Goal: Find contact information: Find contact information

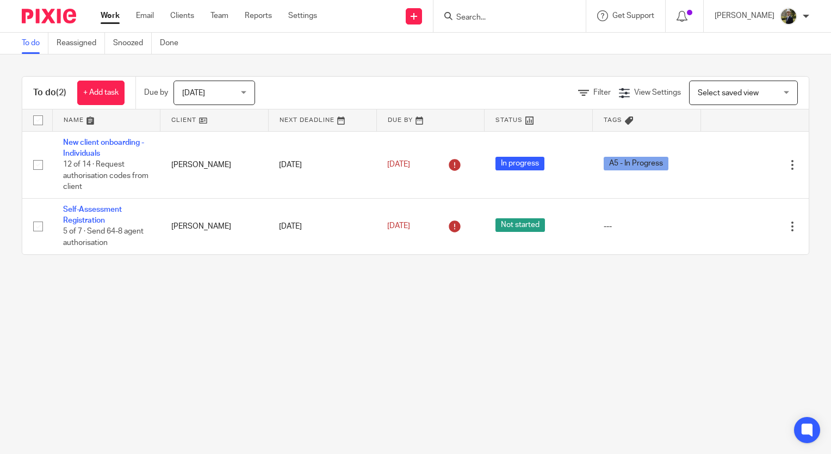
click at [518, 21] on input "Search" at bounding box center [504, 18] width 98 height 10
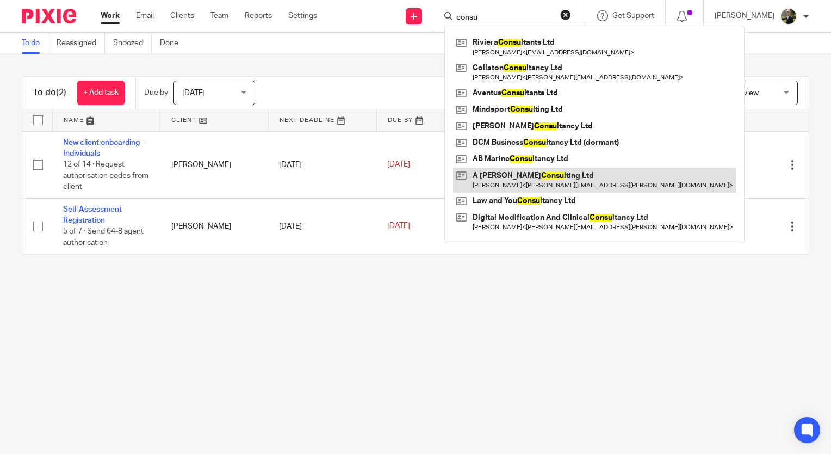
type input "consu"
click at [544, 172] on link at bounding box center [594, 180] width 283 height 25
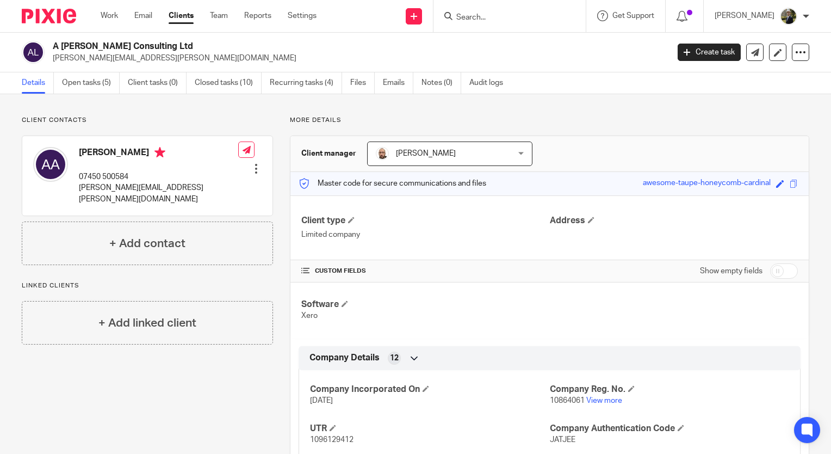
click at [147, 126] on div "Client contacts Andrew Atherton 07450 500584 atherton.andrew@sky.com Edit conta…" at bounding box center [147, 190] width 251 height 149
click at [548, 18] on input "Search" at bounding box center [504, 18] width 98 height 10
type input "amy warbur"
drag, startPoint x: 522, startPoint y: 14, endPoint x: 450, endPoint y: 15, distance: 72.4
click at [450, 15] on div "Send new email Create task Add client amy warbur No results found. Try searchin…" at bounding box center [582, 16] width 498 height 32
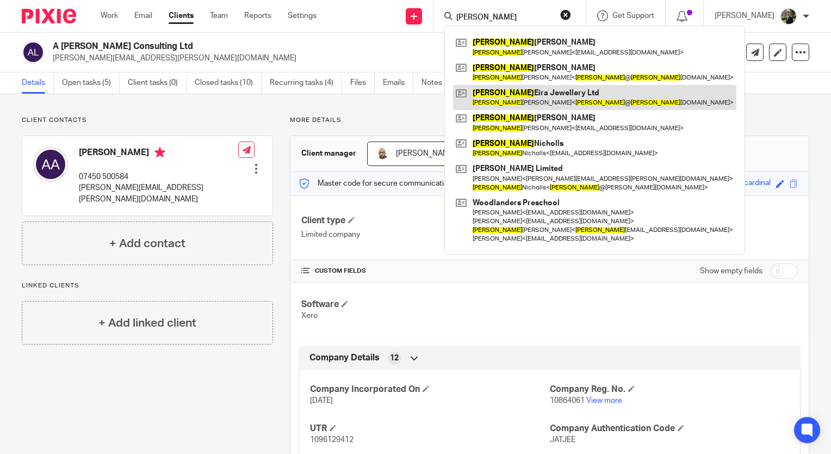
type input "amy"
click at [529, 95] on link at bounding box center [594, 97] width 283 height 25
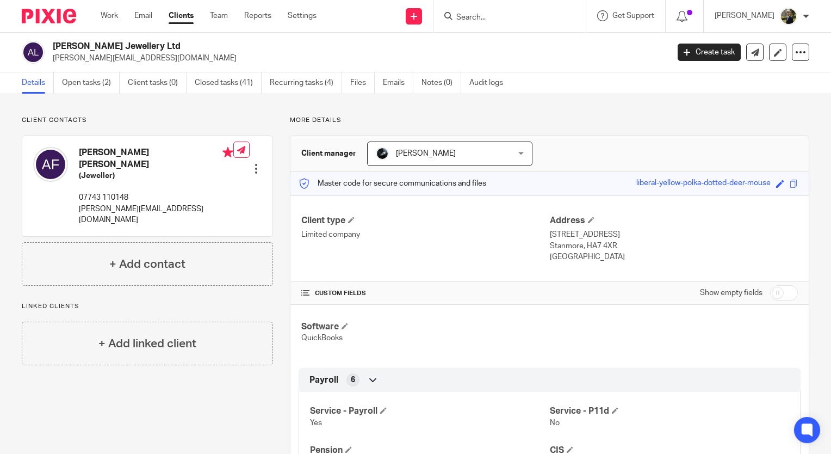
click at [196, 180] on div "[PERSON_NAME] [PERSON_NAME] (Jeweller) 07743 110148 [PERSON_NAME][EMAIL_ADDRESS…" at bounding box center [147, 186] width 250 height 100
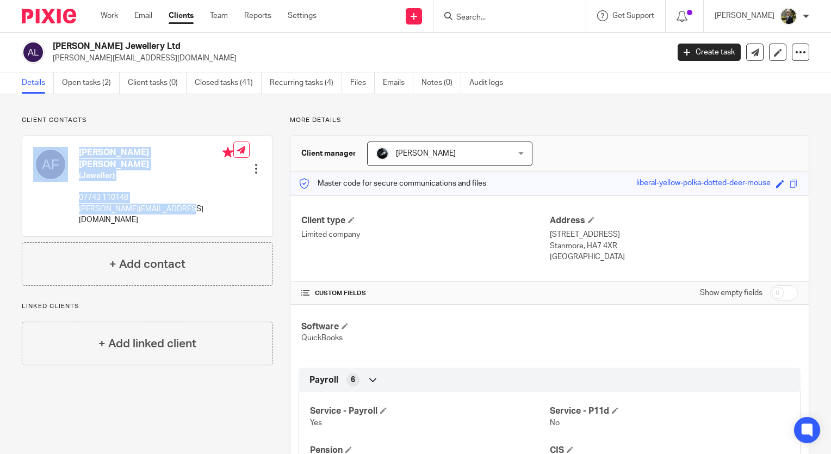
drag, startPoint x: 183, startPoint y: 195, endPoint x: 72, endPoint y: 210, distance: 112.0
click at [72, 210] on div "Amy Eira Fletcher (Jeweller) 07743 110148 amy@amyeirajewellery.co.uk Edit conta…" at bounding box center [147, 186] width 250 height 100
drag, startPoint x: 72, startPoint y: 210, endPoint x: 96, endPoint y: 206, distance: 23.7
click at [96, 206] on div "Amy Eira Fletcher (Jeweller) 07743 110148 amy@amyeirajewellery.co.uk" at bounding box center [133, 185] width 200 height 89
click at [168, 208] on div "Amy Eira Fletcher (Jeweller) 07743 110148 amy@amyeirajewellery.co.uk" at bounding box center [133, 185] width 200 height 89
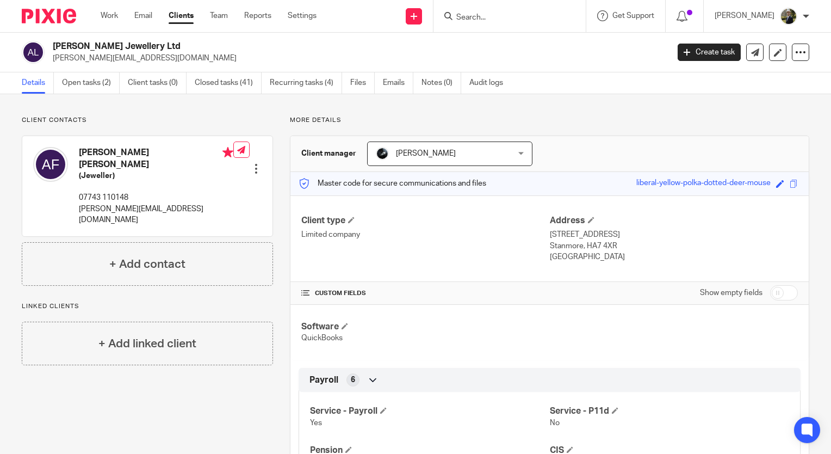
click at [532, 14] on input "Search" at bounding box center [504, 18] width 98 height 10
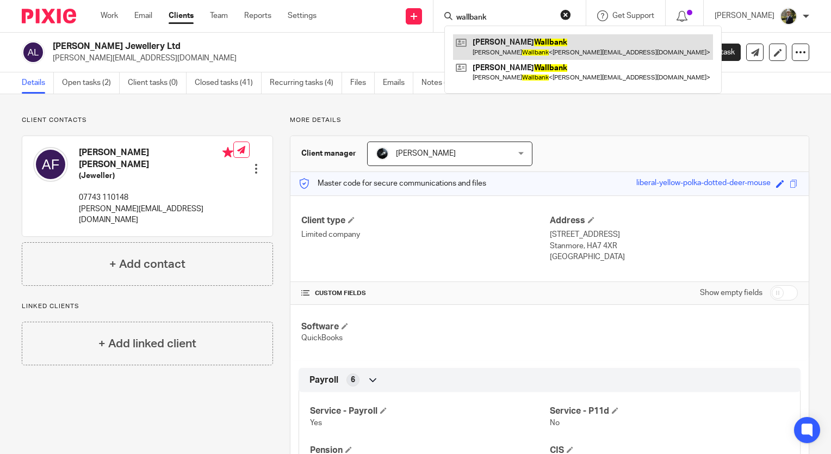
type input "wallbank"
click at [537, 42] on link at bounding box center [583, 46] width 260 height 25
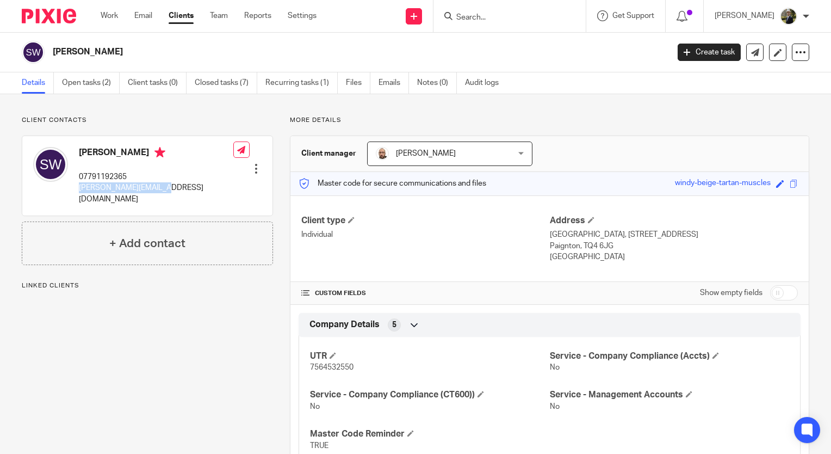
drag, startPoint x: 174, startPoint y: 182, endPoint x: 78, endPoint y: 188, distance: 96.5
click at [78, 188] on div "Sarah Wallbank 07791192365 sarah@august-race.com Edit contact Create client fro…" at bounding box center [147, 175] width 250 height 79
copy p "sarah@august-race.com"
click at [472, 14] on div at bounding box center [507, 16] width 127 height 14
click at [483, 13] on input "Search" at bounding box center [504, 18] width 98 height 10
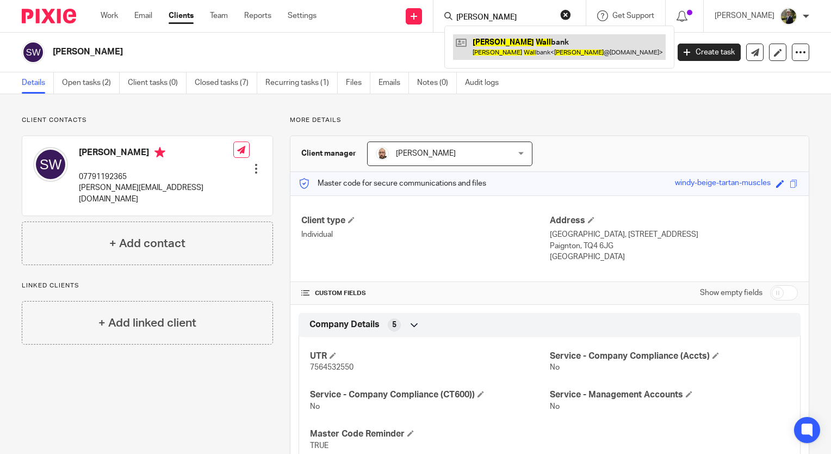
type input "peter waall"
click at [524, 51] on link at bounding box center [559, 46] width 213 height 25
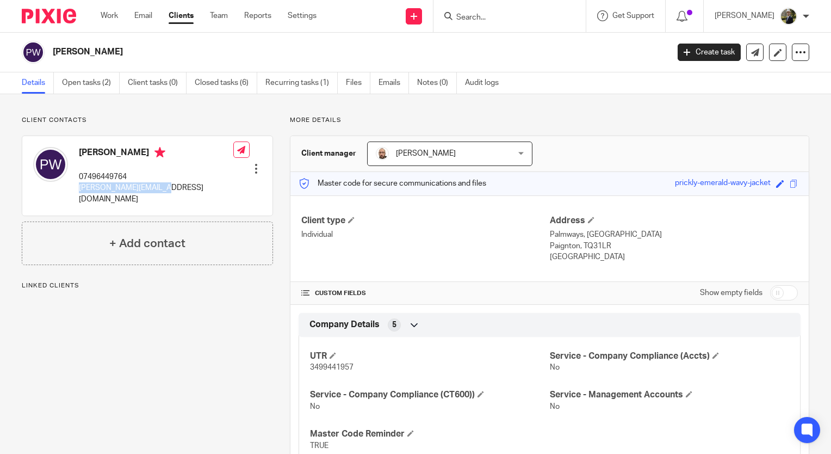
drag, startPoint x: 139, startPoint y: 188, endPoint x: 78, endPoint y: 192, distance: 60.5
click at [78, 192] on div "[PERSON_NAME] 07496449764 [PERSON_NAME][EMAIL_ADDRESS][DOMAIN_NAME] Edit contac…" at bounding box center [147, 175] width 250 height 79
copy p "[PERSON_NAME][EMAIL_ADDRESS][DOMAIN_NAME]"
click at [492, 16] on input "Search" at bounding box center [504, 18] width 98 height 10
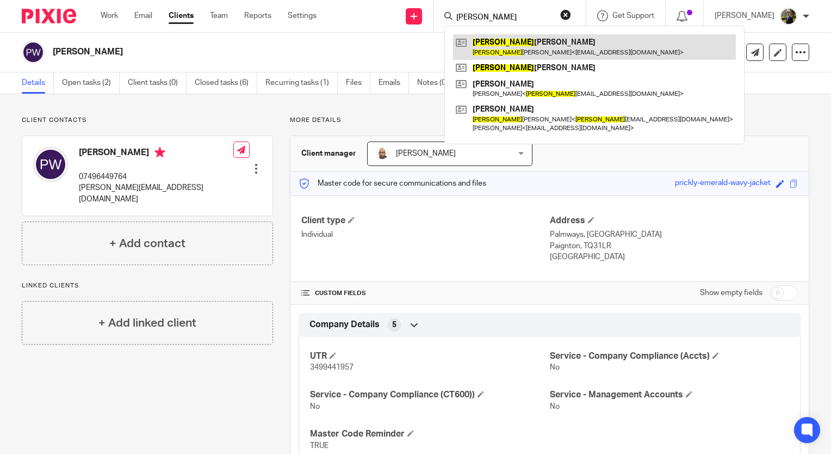
type input "[PERSON_NAME]"
click at [533, 58] on link at bounding box center [594, 46] width 283 height 25
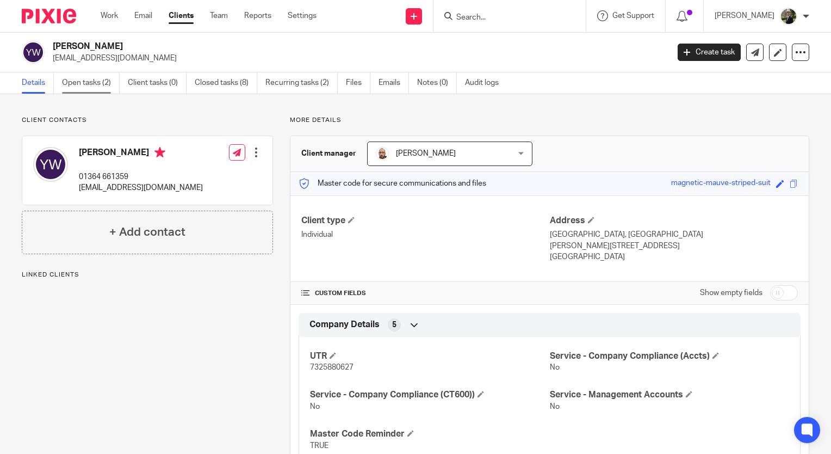
click at [83, 81] on link "Open tasks (2)" at bounding box center [91, 82] width 58 height 21
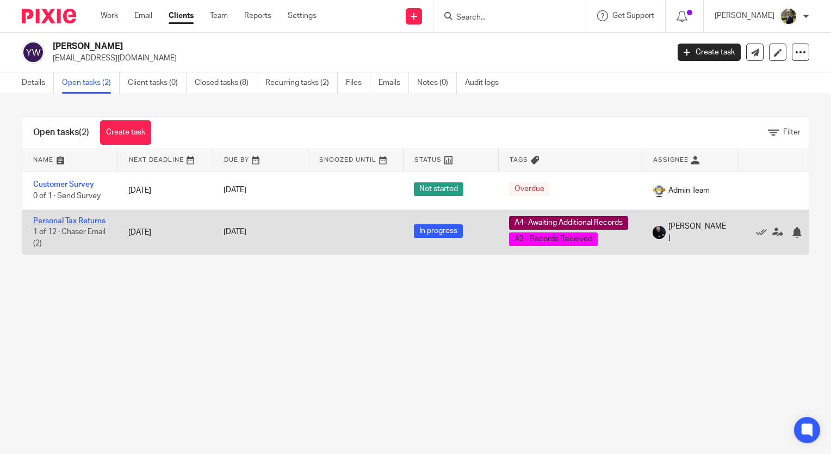
click at [71, 220] on link "Personal Tax Returns" at bounding box center [69, 221] width 72 height 8
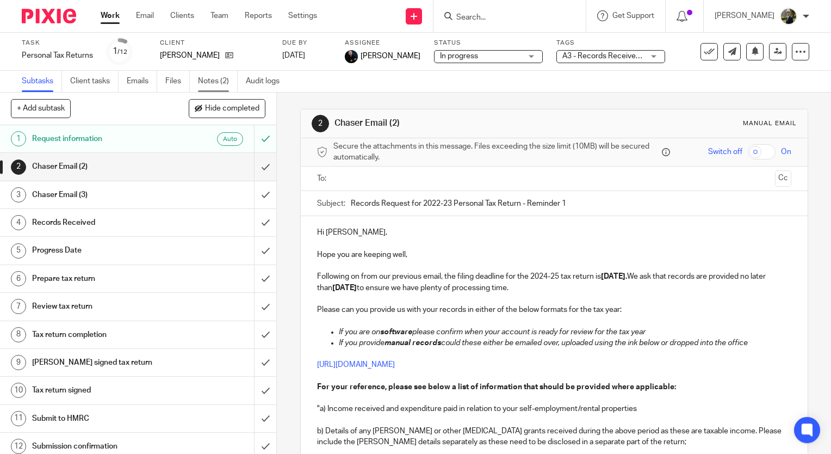
click at [222, 85] on link "Notes (2)" at bounding box center [218, 81] width 40 height 21
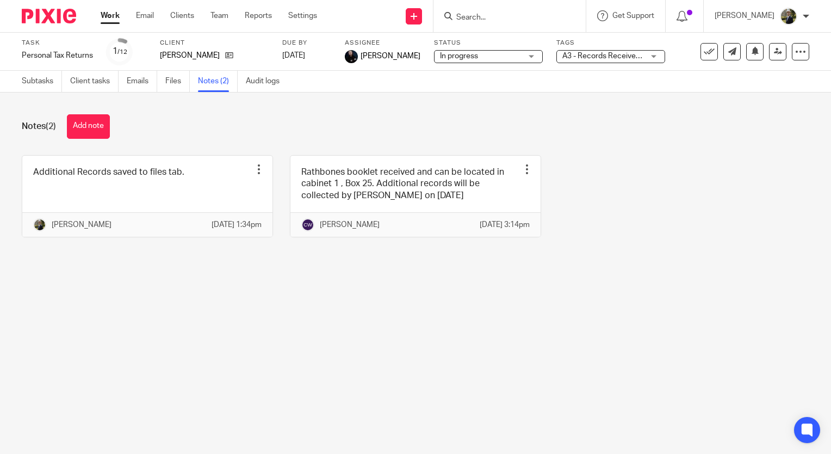
click at [177, 88] on link "Files" at bounding box center [177, 81] width 24 height 21
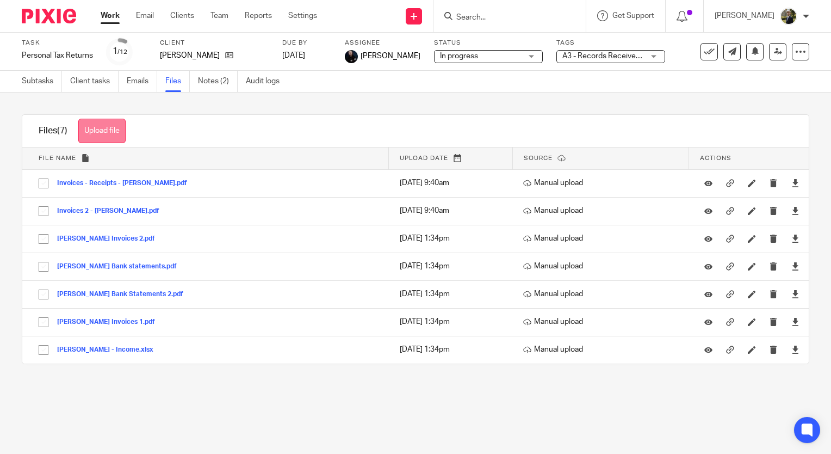
click at [110, 134] on button "Upload file" at bounding box center [101, 131] width 47 height 24
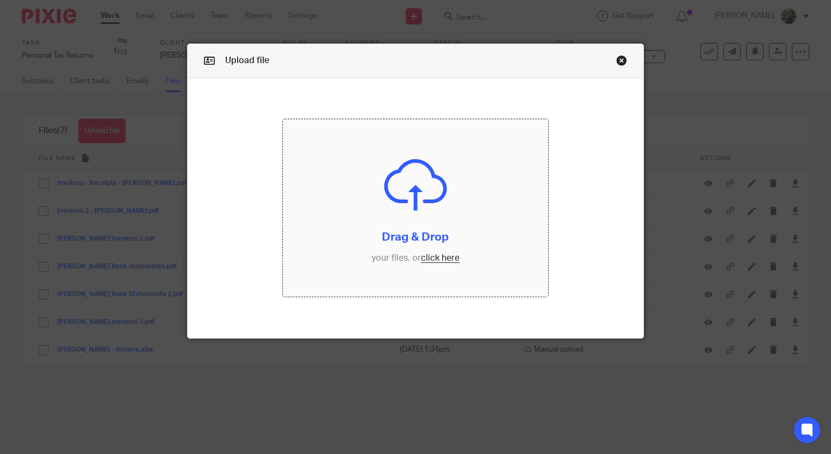
click at [324, 171] on input "file" at bounding box center [415, 207] width 265 height 177
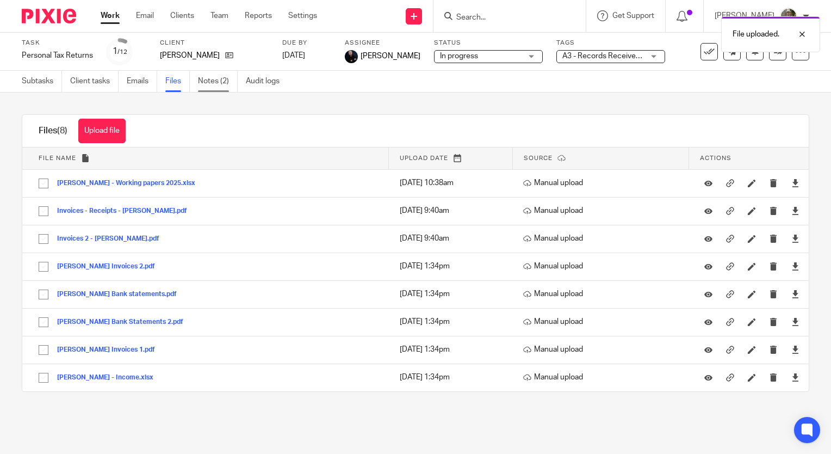
click at [226, 78] on link "Notes (2)" at bounding box center [218, 81] width 40 height 21
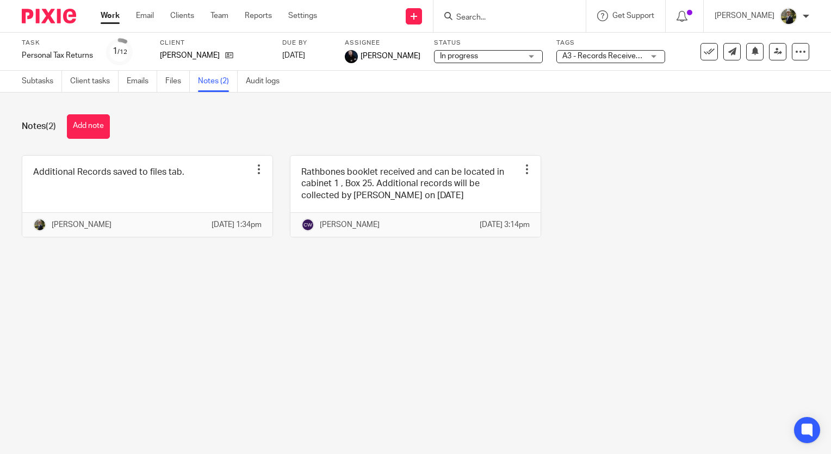
click at [97, 145] on div "Notes (2) Add note Additional Records saved to files tab. Edit note Delete note…" at bounding box center [415, 183] width 831 height 183
click at [94, 137] on button "Add note" at bounding box center [88, 126] width 43 height 24
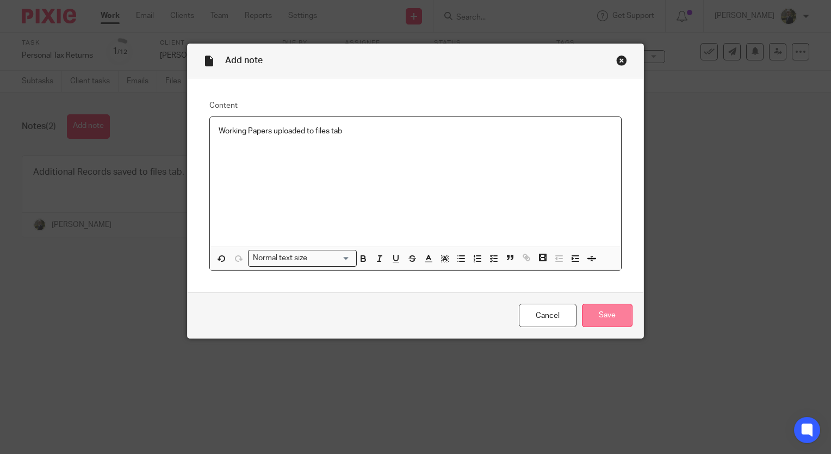
click at [590, 306] on input "Save" at bounding box center [607, 315] width 51 height 23
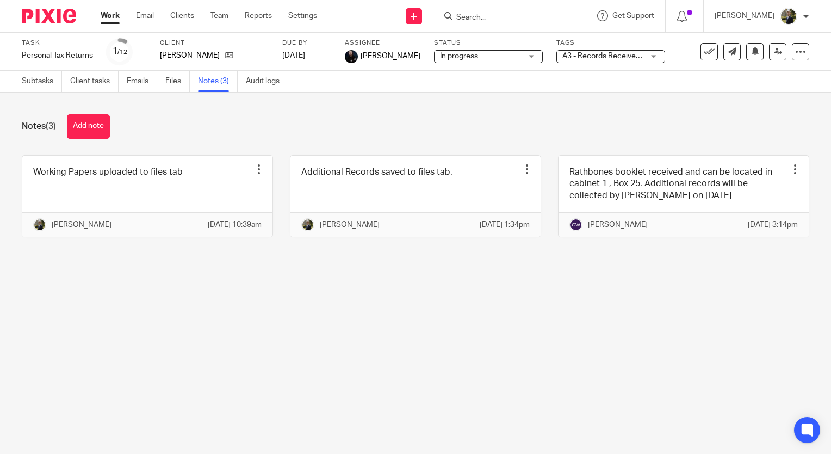
click at [49, 18] on img at bounding box center [49, 16] width 54 height 15
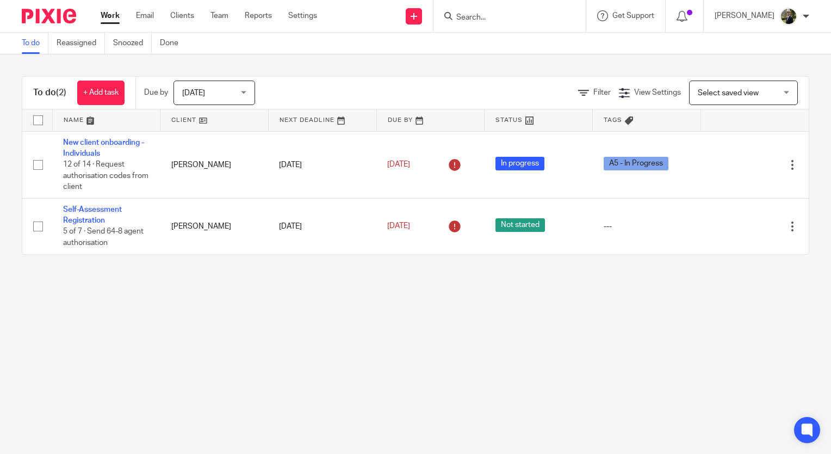
click at [478, 18] on input "Search" at bounding box center [504, 18] width 98 height 10
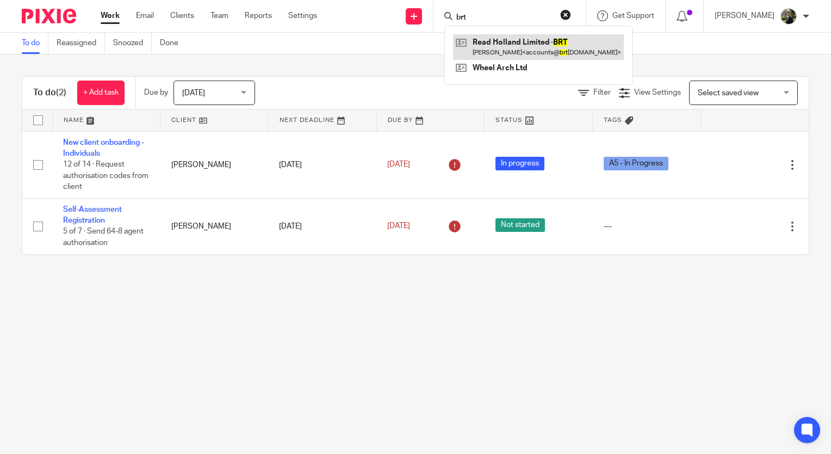
type input "brt"
click at [503, 54] on link at bounding box center [538, 46] width 171 height 25
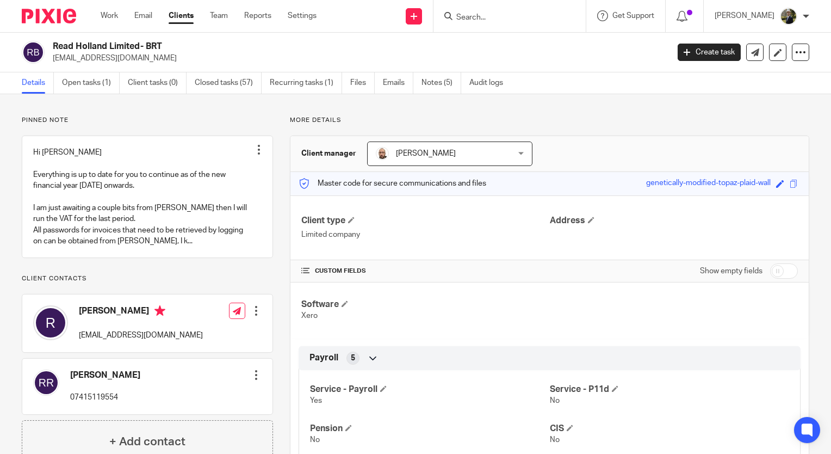
click at [505, 24] on div at bounding box center [510, 16] width 152 height 32
click at [493, 15] on input "Search" at bounding box center [504, 18] width 98 height 10
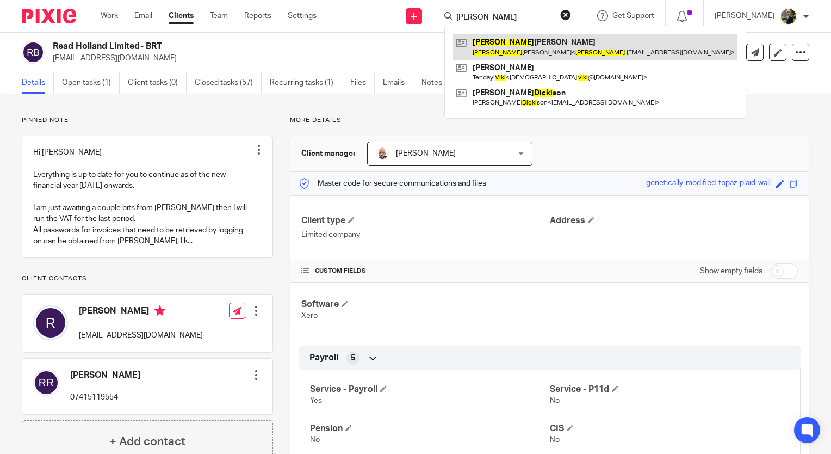
type input "vicki"
click at [506, 46] on link at bounding box center [595, 46] width 285 height 25
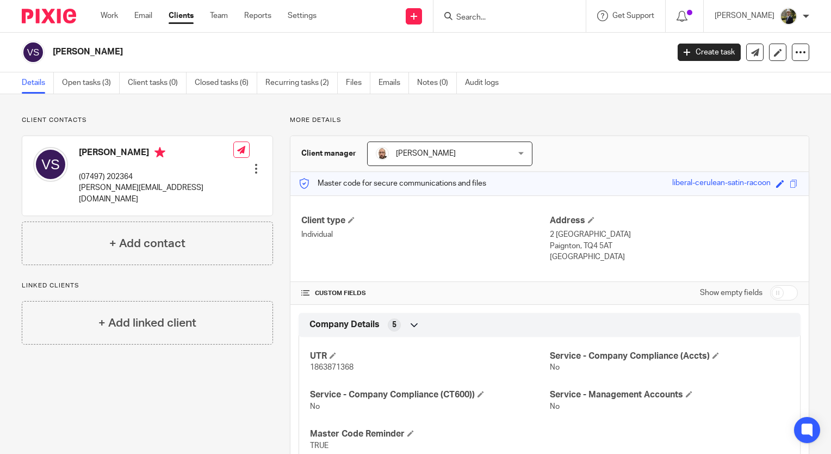
click at [507, 15] on input "Search" at bounding box center [504, 18] width 98 height 10
click at [488, 19] on input "Search" at bounding box center [504, 18] width 98 height 10
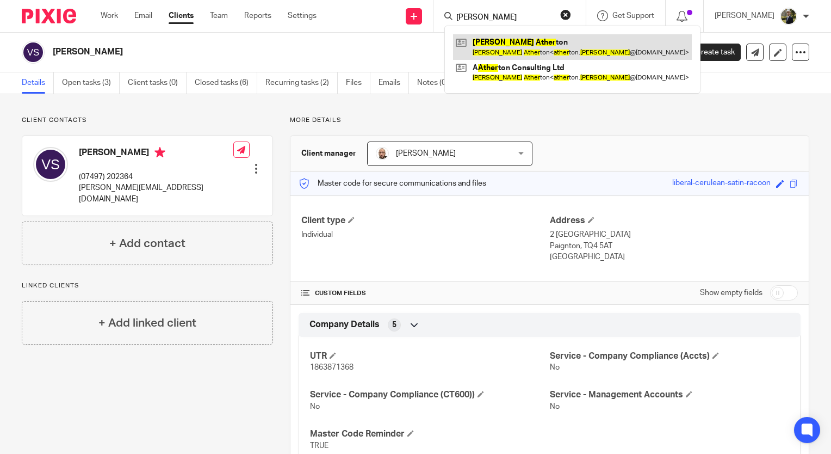
type input "[PERSON_NAME]"
click at [498, 45] on link at bounding box center [572, 46] width 239 height 25
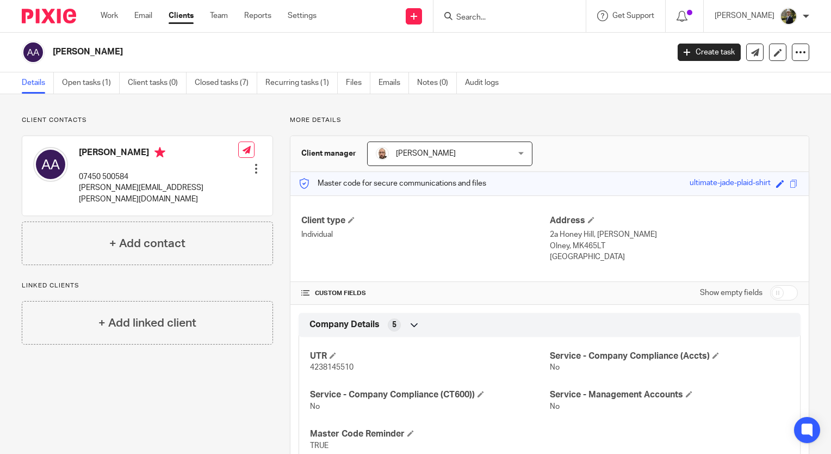
click at [138, 120] on p "Client contacts" at bounding box center [147, 120] width 251 height 9
click at [39, 18] on img at bounding box center [49, 16] width 54 height 15
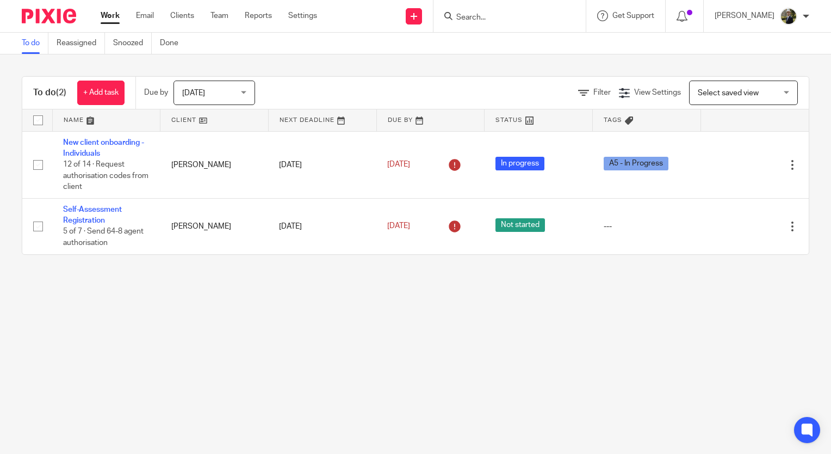
click at [495, 15] on input "Search" at bounding box center [504, 18] width 98 height 10
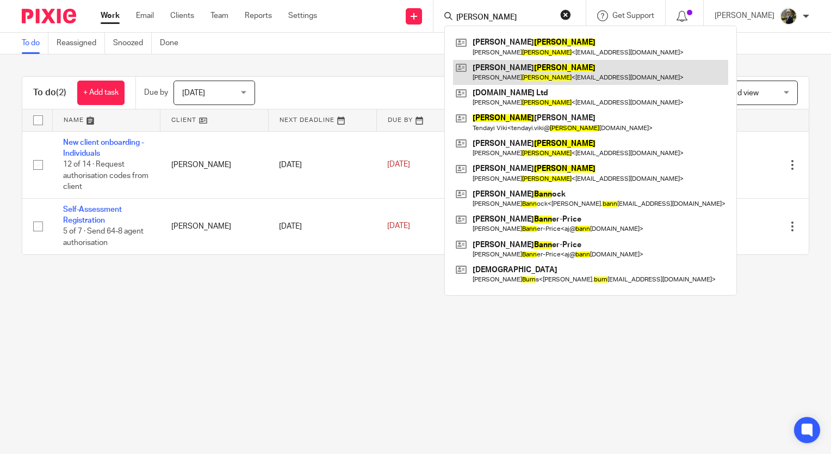
type input "[PERSON_NAME]"
click at [505, 73] on link at bounding box center [590, 72] width 275 height 25
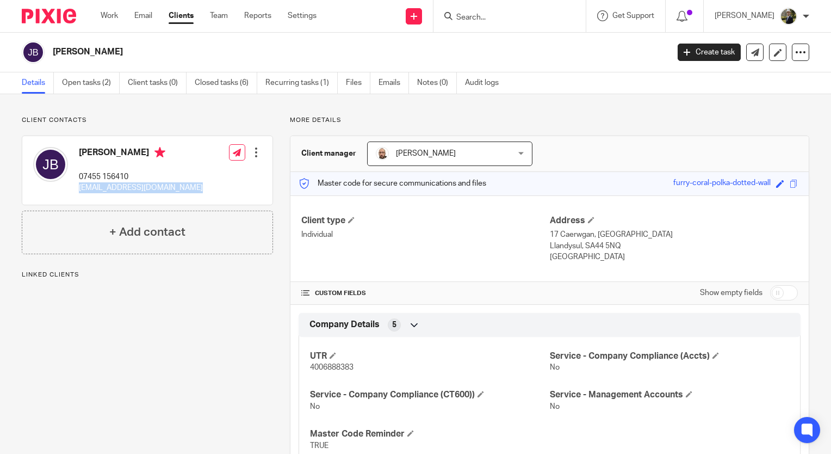
drag, startPoint x: 205, startPoint y: 187, endPoint x: 78, endPoint y: 199, distance: 126.8
click at [78, 199] on div "Jacqueline Bunn 07455 156410 jacqui@escape2vendee.com Edit contact Create clien…" at bounding box center [147, 170] width 250 height 69
copy div "jacqui@escape2vendee.com"
click at [196, 114] on div "Client contacts Jacqueline Bunn 07455 156410 jacqui@escape2vendee.com Edit cont…" at bounding box center [415, 336] width 831 height 484
click at [503, 15] on input "Search" at bounding box center [504, 18] width 98 height 10
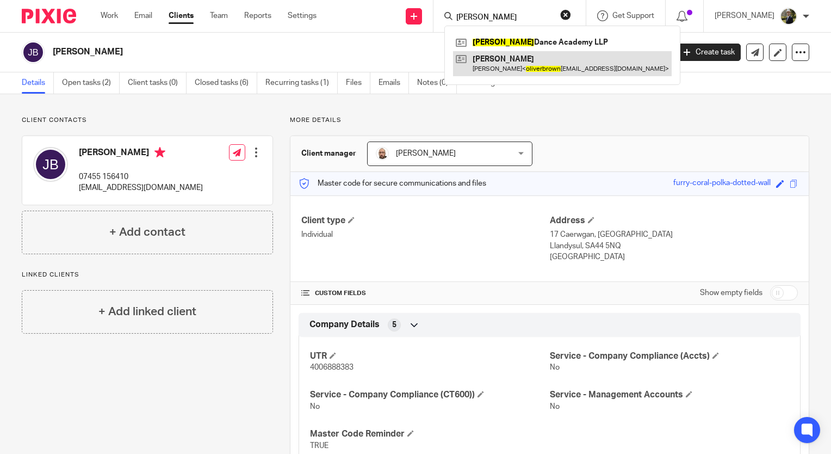
type input "oliver brown"
click at [528, 60] on link at bounding box center [562, 63] width 219 height 25
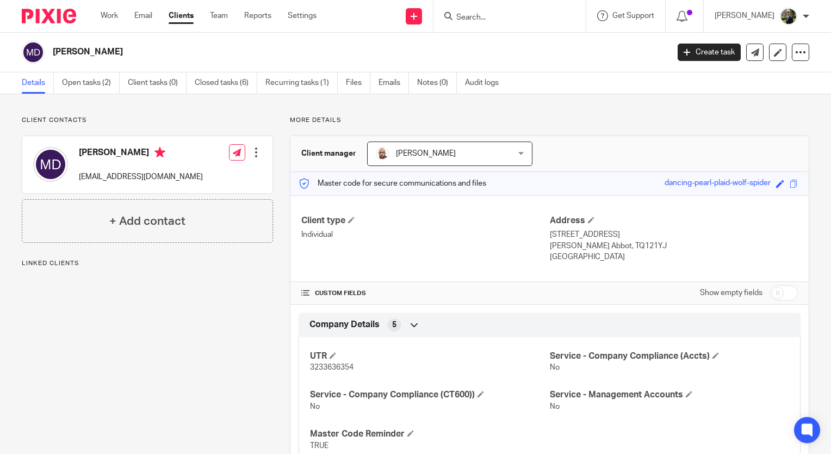
click at [514, 9] on form at bounding box center [513, 16] width 116 height 14
click at [497, 20] on input "Search" at bounding box center [504, 18] width 98 height 10
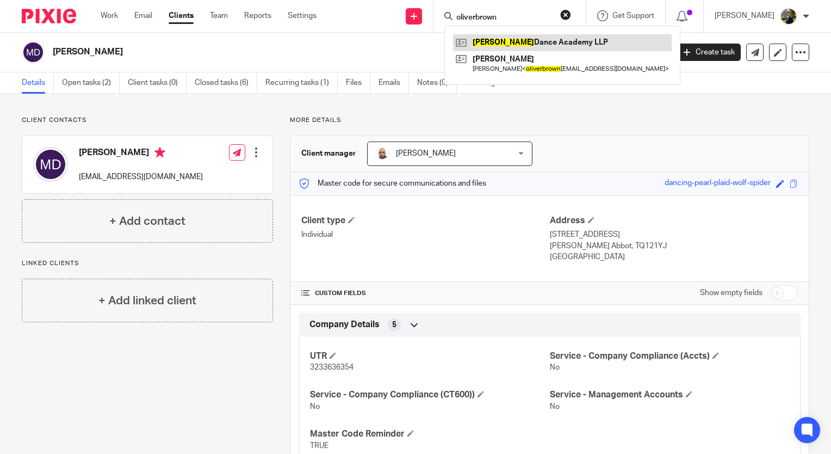
type input "oliverbrown"
click at [510, 41] on link at bounding box center [562, 42] width 219 height 16
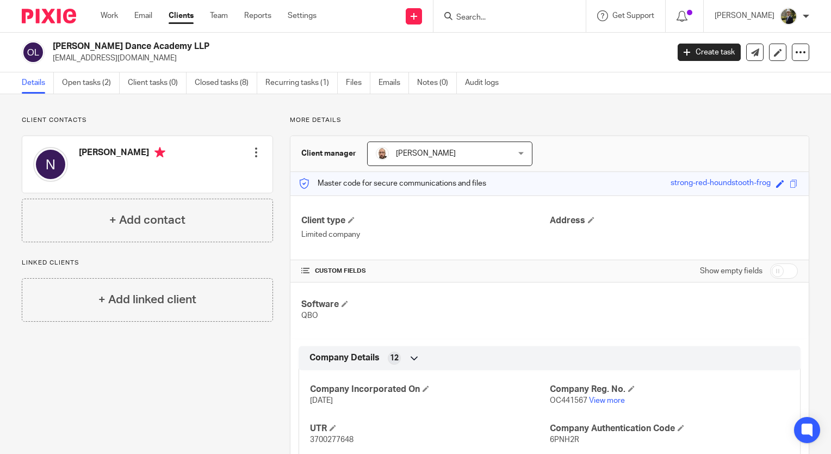
click at [202, 123] on p "Client contacts" at bounding box center [147, 120] width 251 height 9
click at [504, 23] on div at bounding box center [510, 16] width 152 height 32
click at [494, 16] on input "Search" at bounding box center [504, 18] width 98 height 10
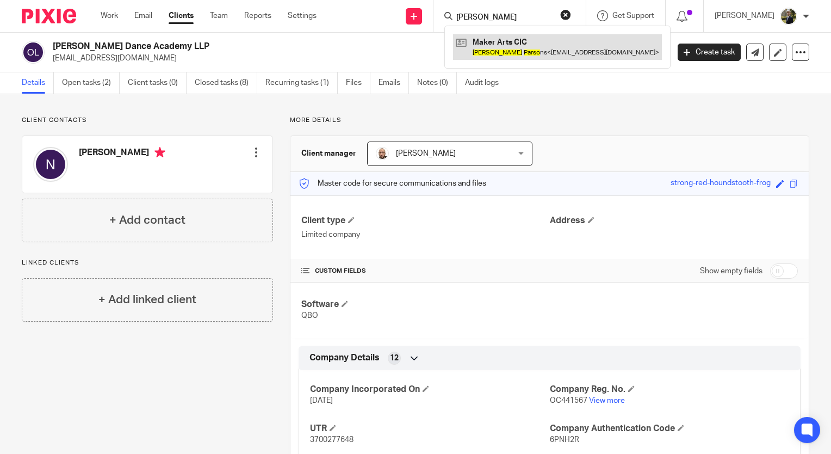
type input "[PERSON_NAME]"
click at [501, 39] on link at bounding box center [557, 46] width 209 height 25
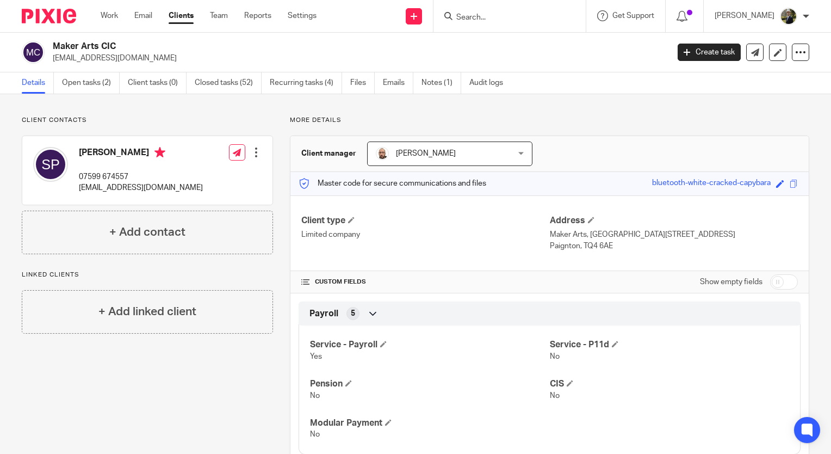
drag, startPoint x: 138, startPoint y: 57, endPoint x: 54, endPoint y: 63, distance: 83.5
click at [54, 63] on p "[EMAIL_ADDRESS][DOMAIN_NAME]" at bounding box center [357, 58] width 609 height 11
copy p "[EMAIL_ADDRESS][DOMAIN_NAME]"
click at [528, 11] on form at bounding box center [513, 16] width 116 height 14
click at [518, 16] on input "Search" at bounding box center [504, 18] width 98 height 10
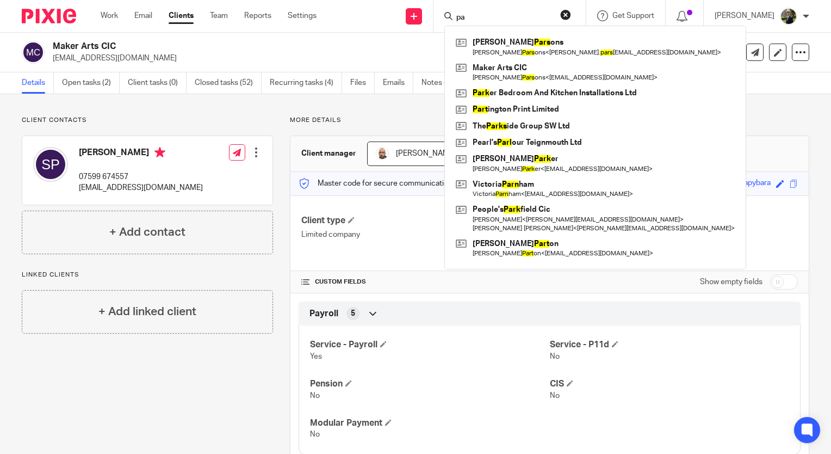
type input "p"
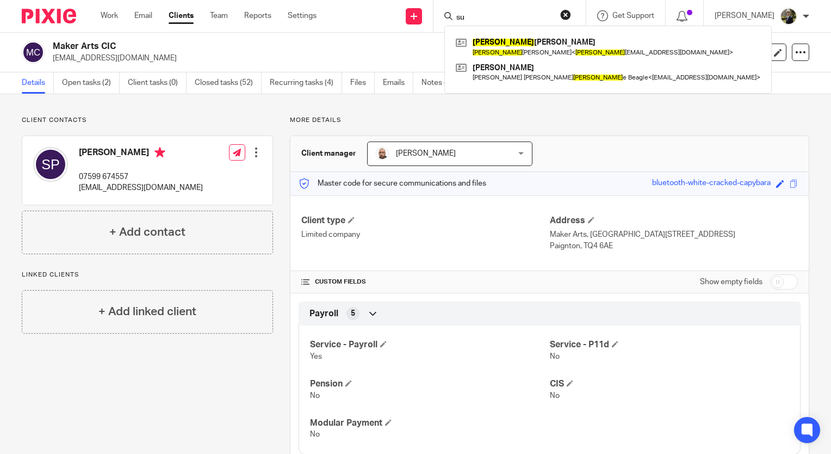
type input "s"
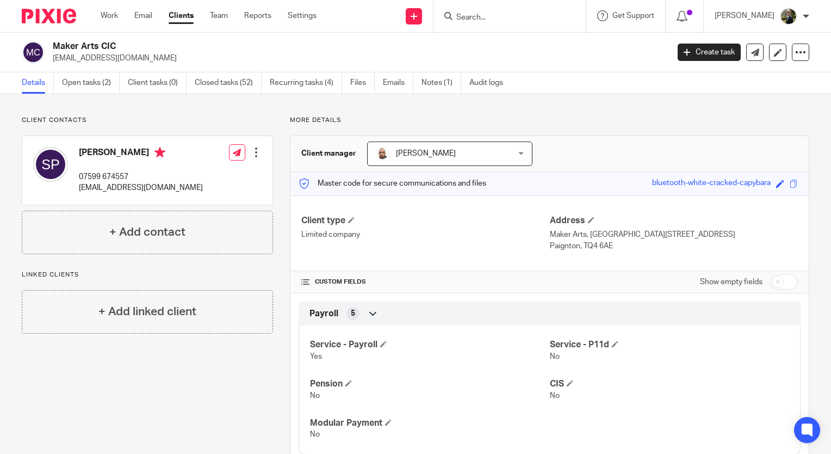
click at [489, 16] on input "Search" at bounding box center [504, 18] width 98 height 10
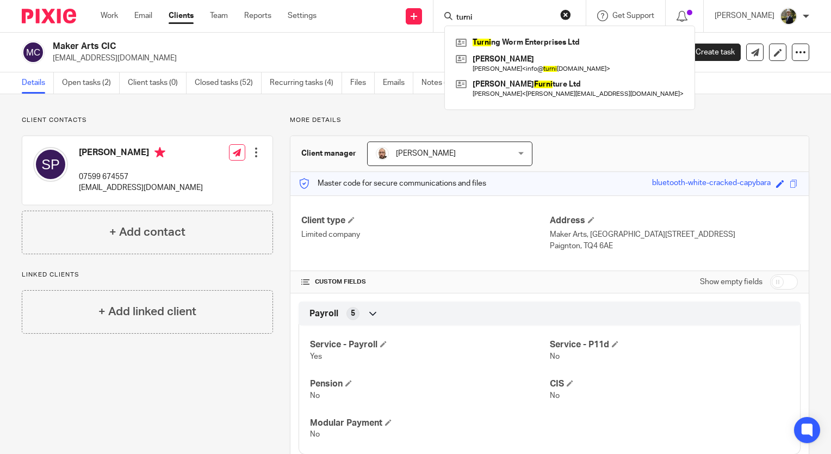
type input "turni"
